Goal: Ask a question: Seek information or help from site administrators or community

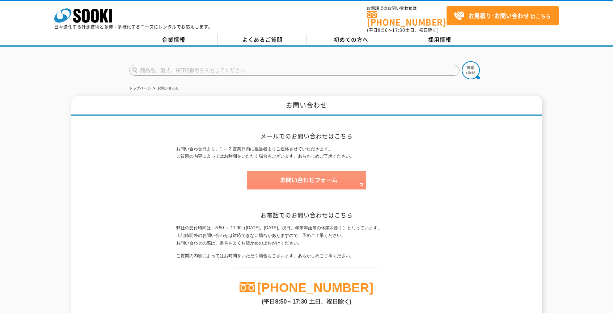
click at [341, 171] on img at bounding box center [306, 180] width 119 height 18
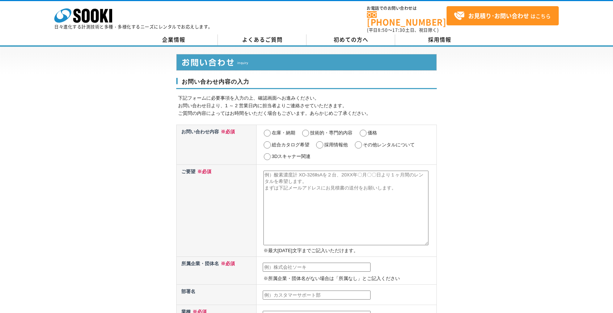
click at [363, 130] on input "価格" at bounding box center [363, 133] width 9 height 7
radio input "true"
click at [296, 165] on td "※最大2000文字までご記入いただけます。" at bounding box center [346, 210] width 180 height 92
click at [301, 173] on textarea at bounding box center [346, 208] width 165 height 75
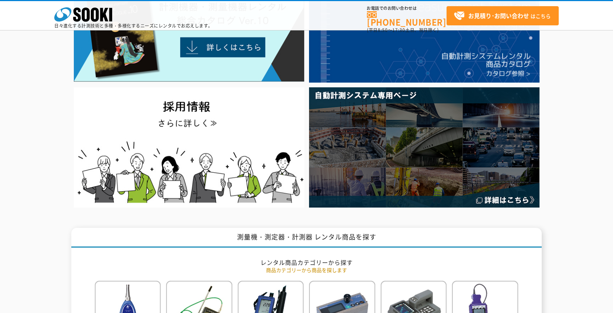
scroll to position [109, 0]
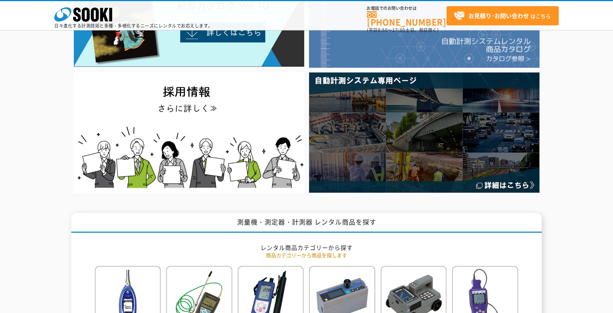
scroll to position [109, 0]
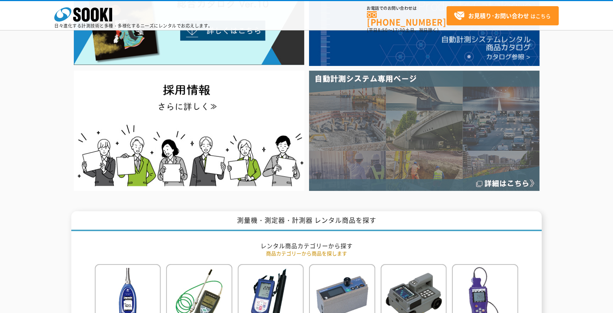
click at [358, 122] on img at bounding box center [424, 131] width 231 height 120
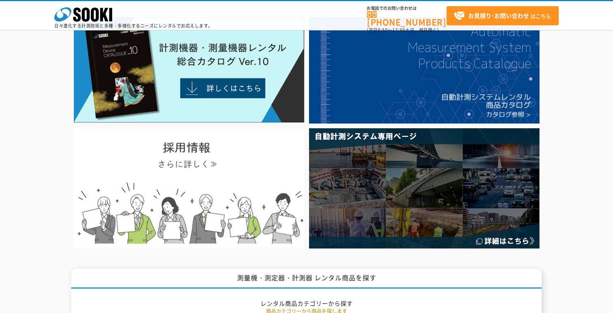
scroll to position [0, 0]
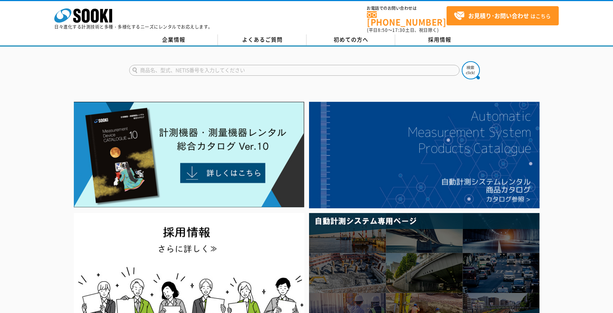
click at [193, 67] on input "text" at bounding box center [294, 70] width 331 height 11
type input "ソーラーパネル"
click at [462, 61] on button at bounding box center [471, 70] width 18 height 18
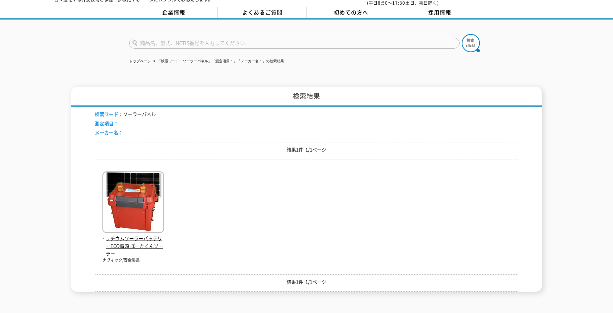
scroll to position [108, 0]
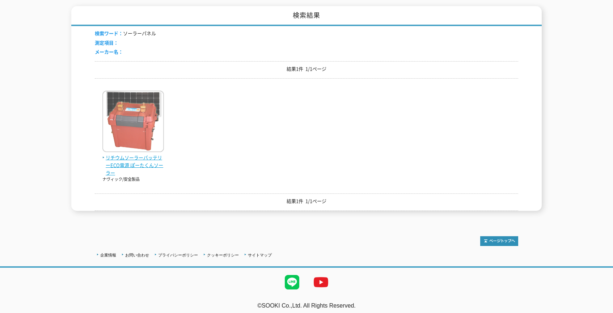
click at [153, 159] on span "リチウムソーラーバッテリーECO電源 ぽーたくんソーラー" at bounding box center [133, 165] width 62 height 22
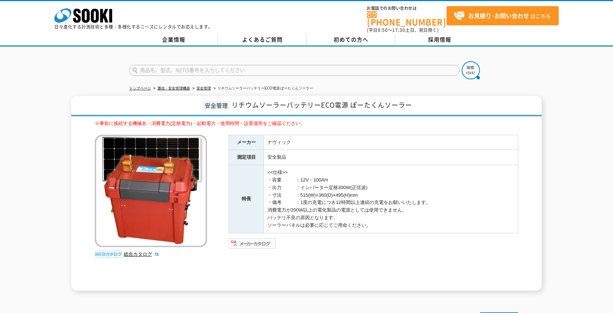
click at [261, 241] on img at bounding box center [252, 244] width 47 height 12
